Goal: Task Accomplishment & Management: Use online tool/utility

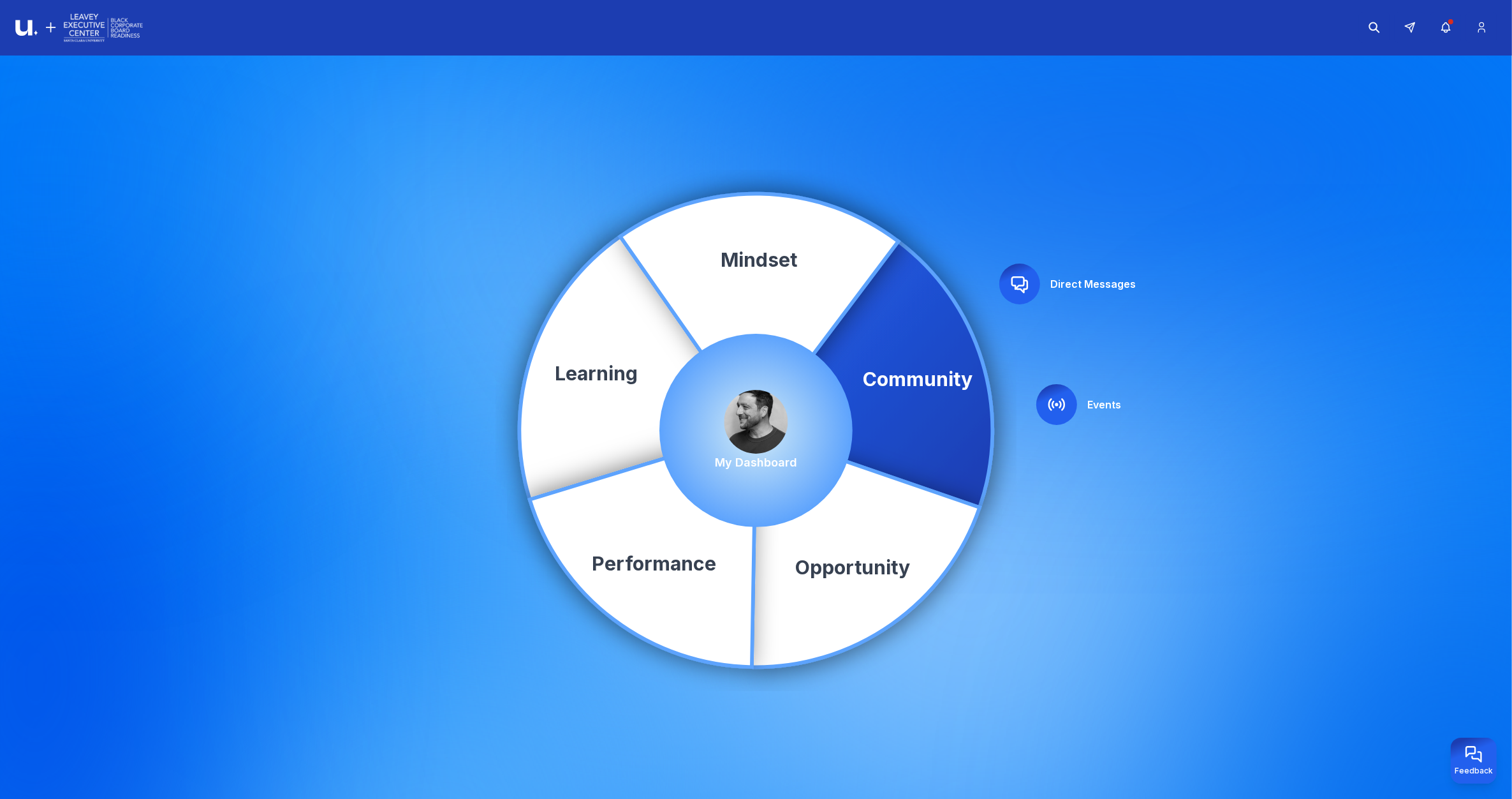
click at [1069, 404] on div at bounding box center [1056, 404] width 41 height 41
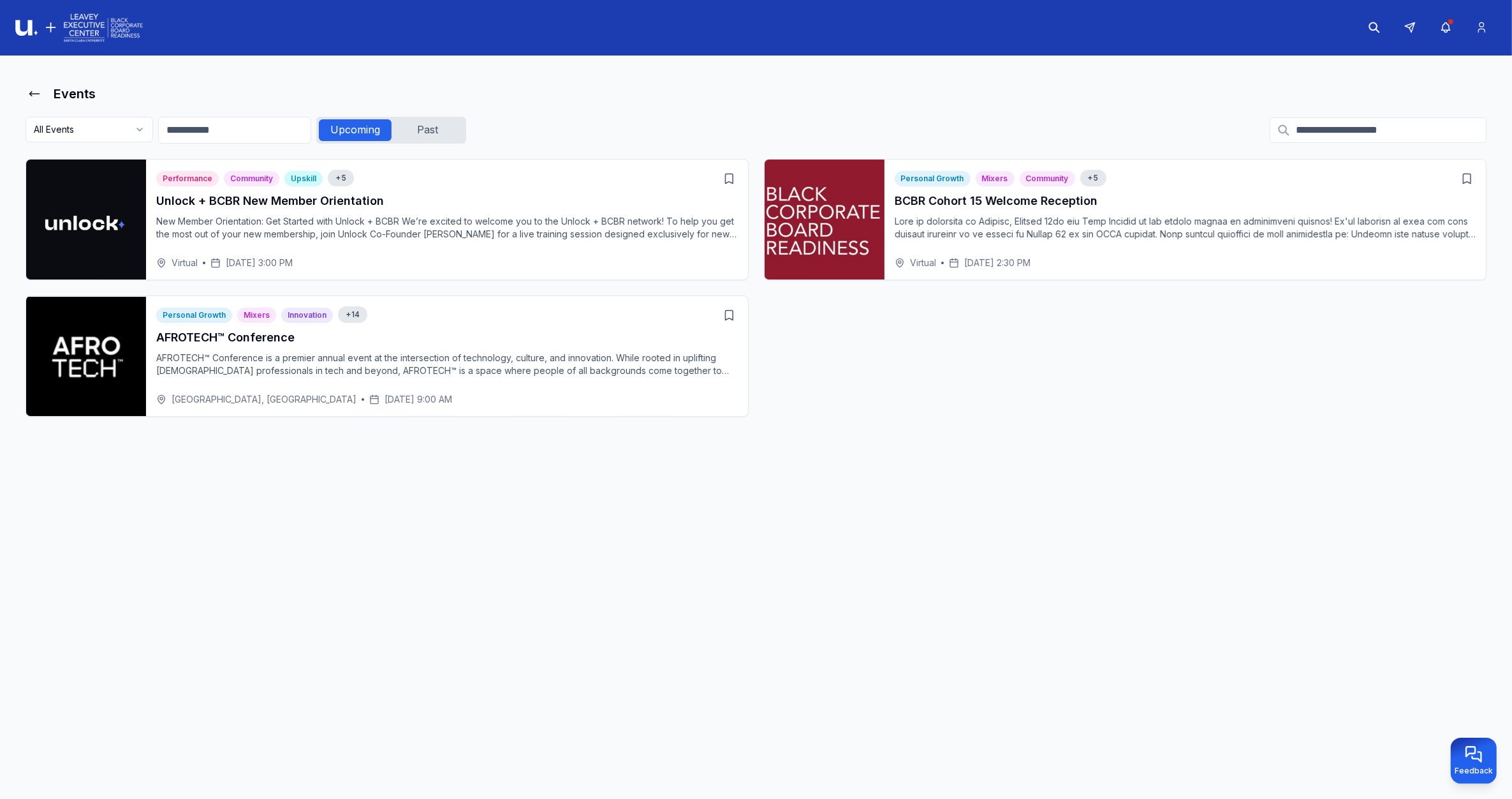
click at [1029, 195] on h3 "BCBR Cohort 15 Welcome Reception" at bounding box center [1185, 202] width 582 height 18
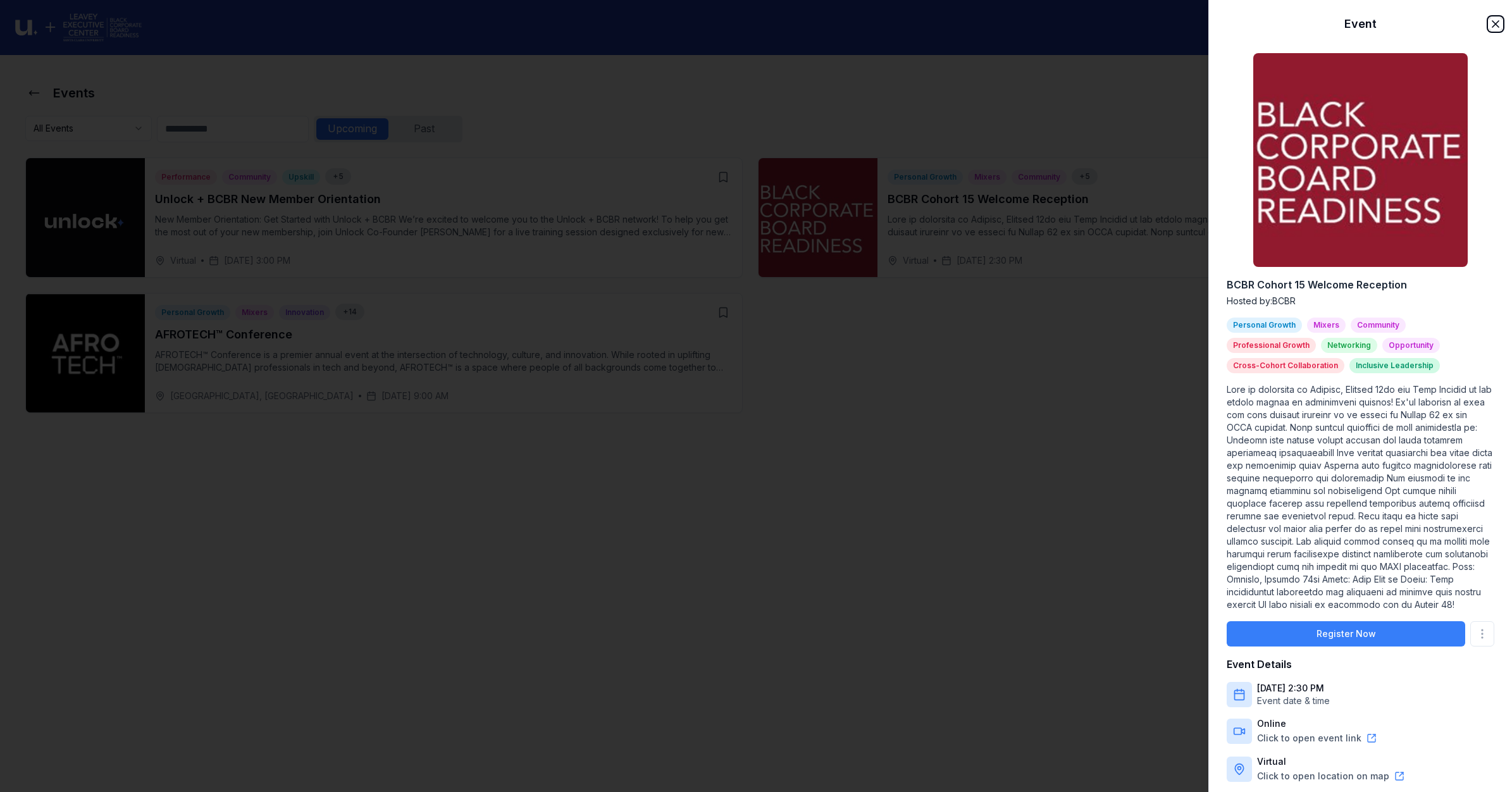
click at [1489, 23] on icon "button" at bounding box center [1495, 24] width 13 height 13
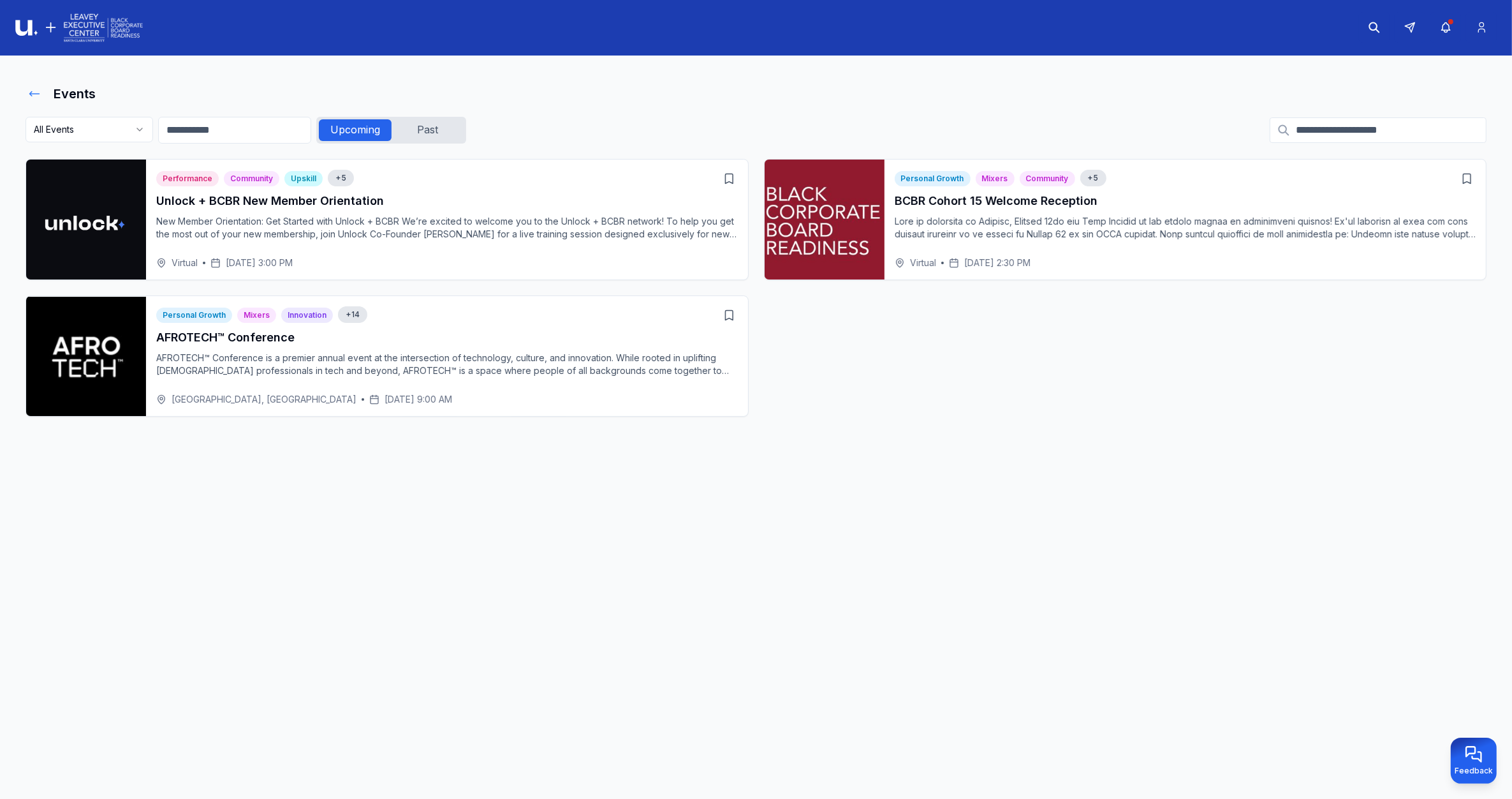
click at [33, 91] on icon at bounding box center [34, 94] width 13 height 13
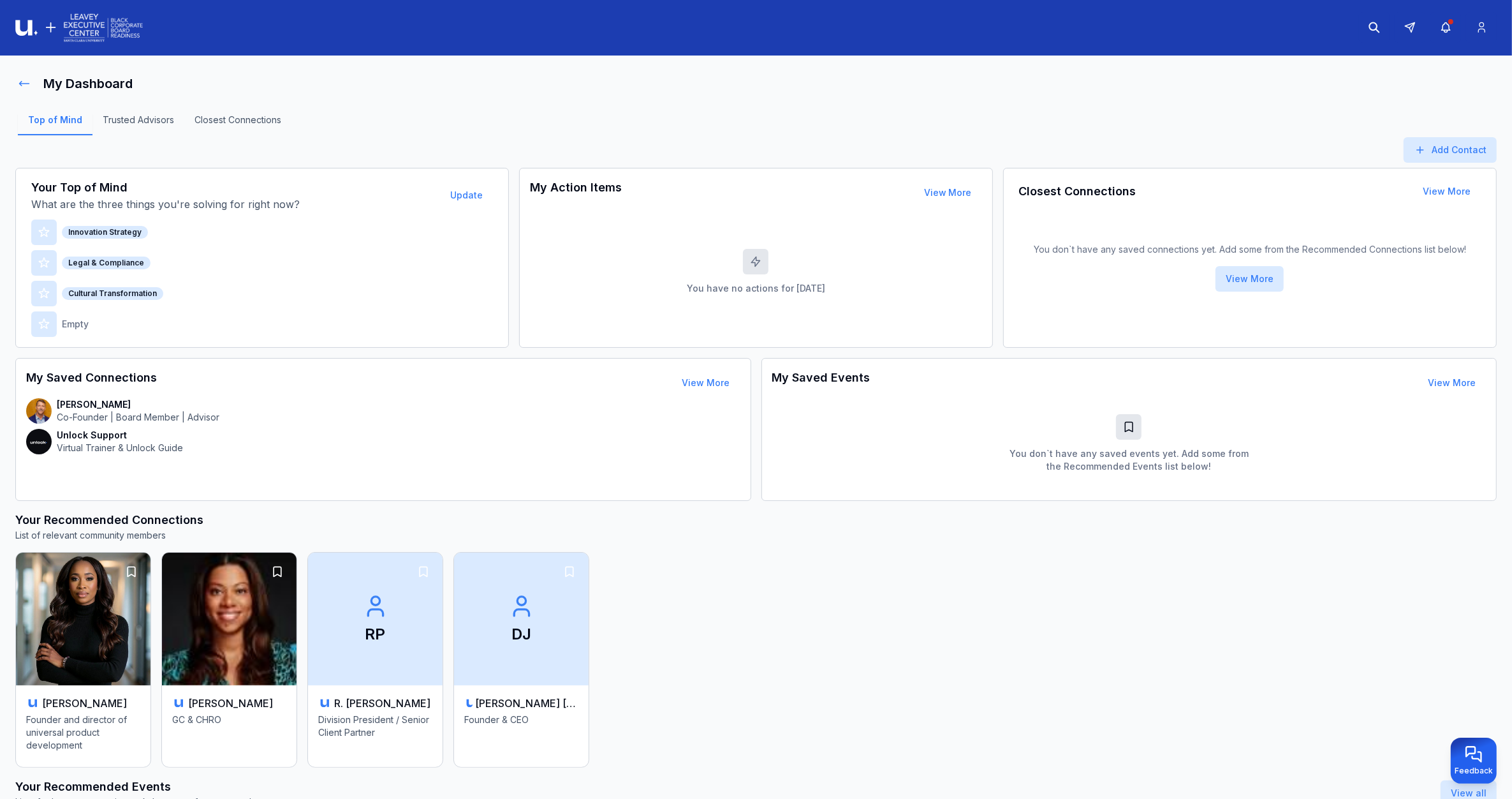
click at [18, 87] on icon at bounding box center [25, 84] width 13 height 13
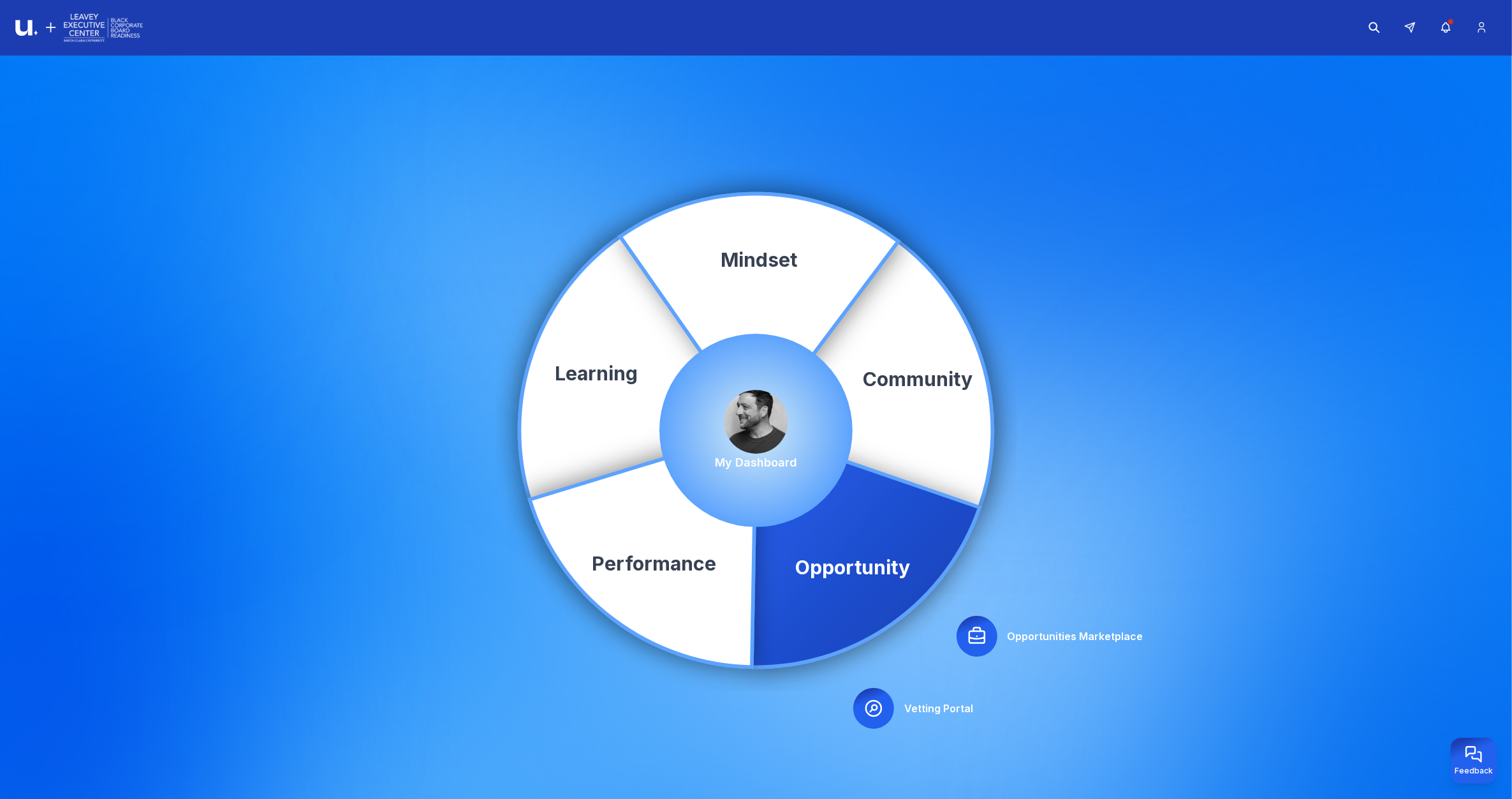
click at [976, 642] on icon at bounding box center [977, 636] width 20 height 20
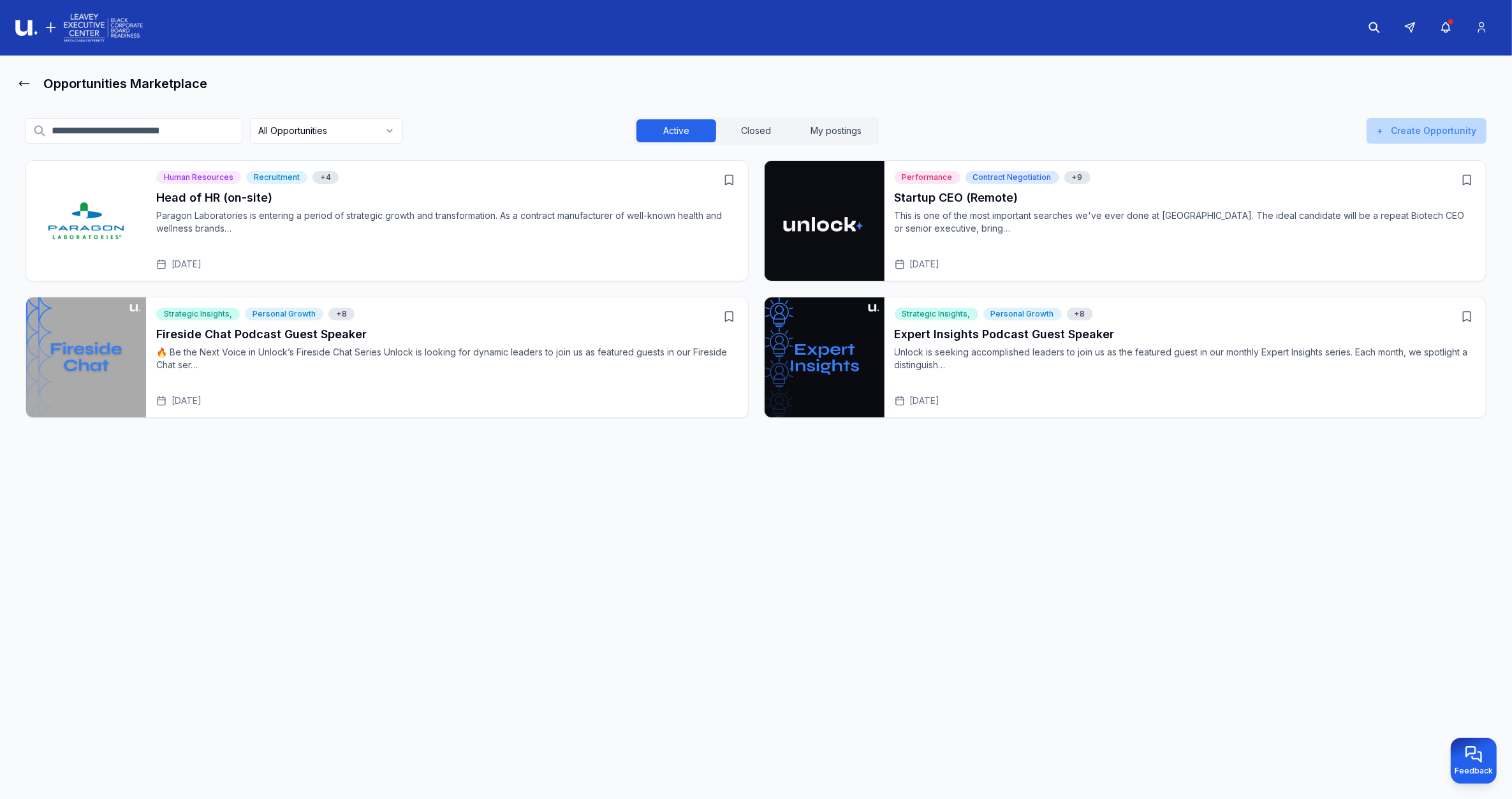
click at [1414, 133] on button "+ Create Opportunity" at bounding box center [1427, 131] width 120 height 25
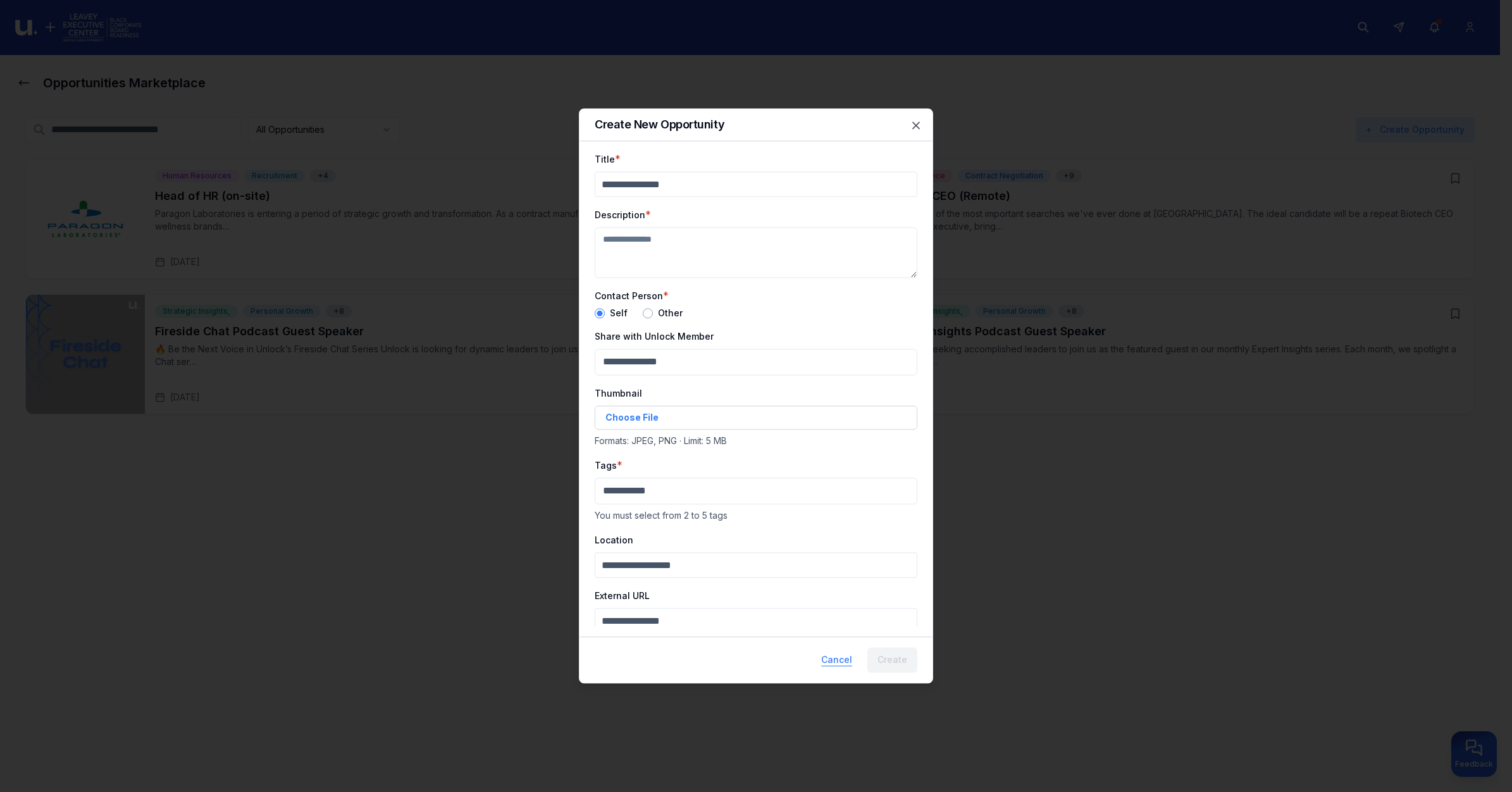
click at [837, 659] on button "Cancel" at bounding box center [836, 661] width 51 height 25
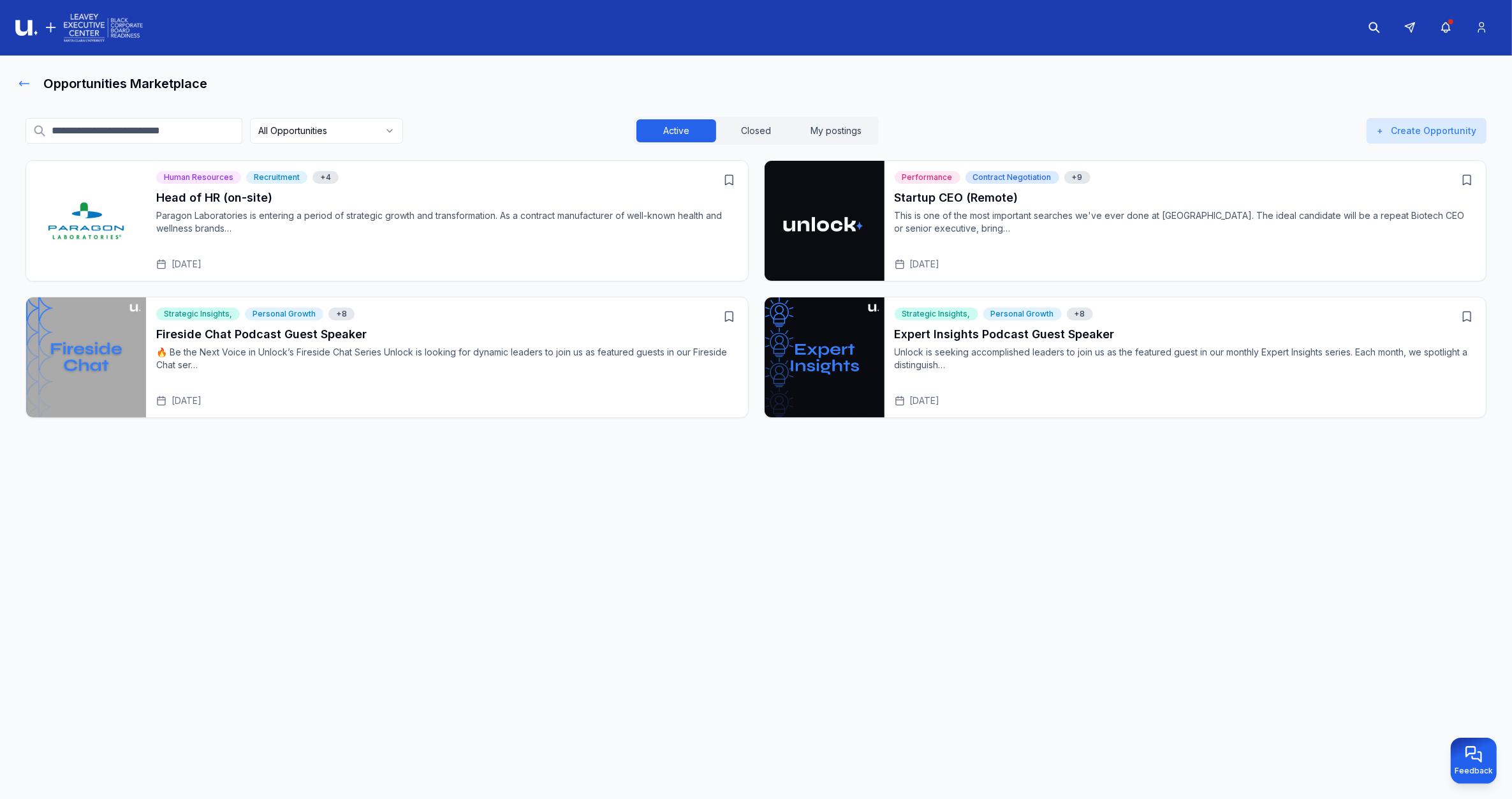
click at [19, 84] on icon at bounding box center [25, 84] width 13 height 13
